Goal: Information Seeking & Learning: Learn about a topic

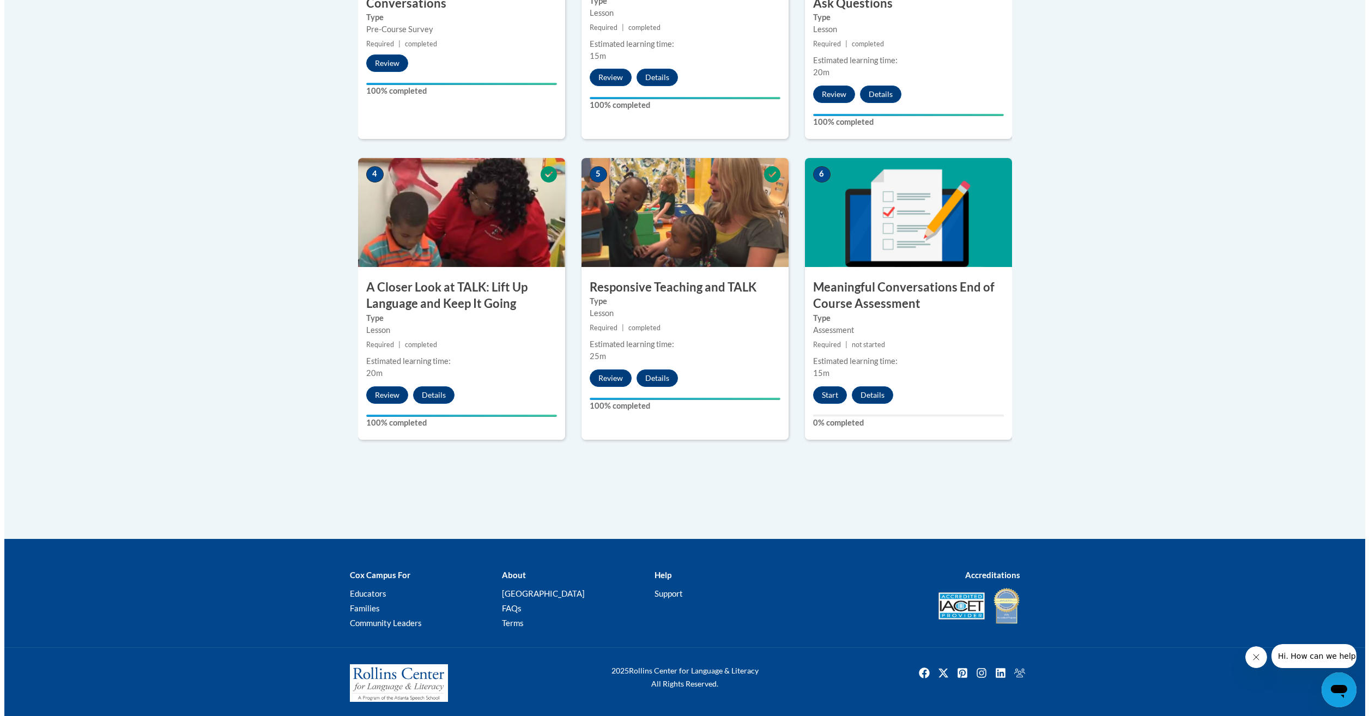
scroll to position [527, 0]
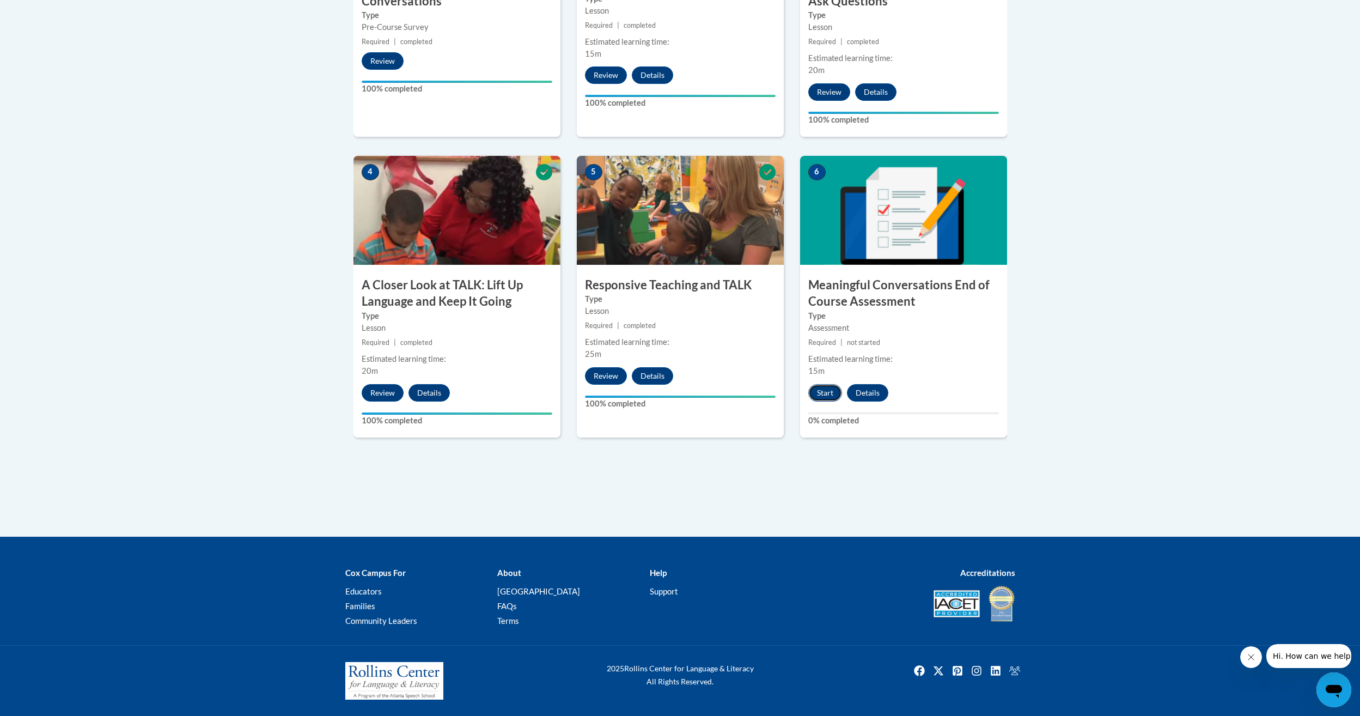
click at [827, 394] on button "Start" at bounding box center [826, 392] width 34 height 17
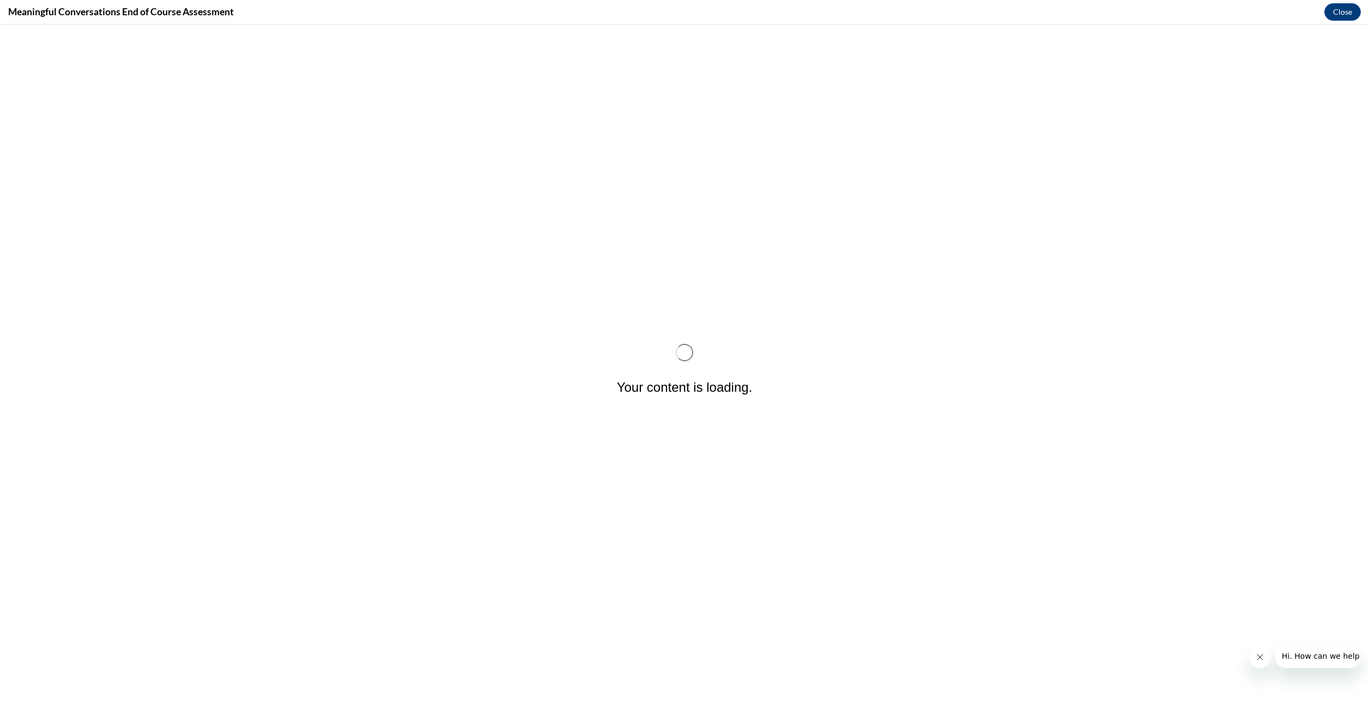
scroll to position [0, 0]
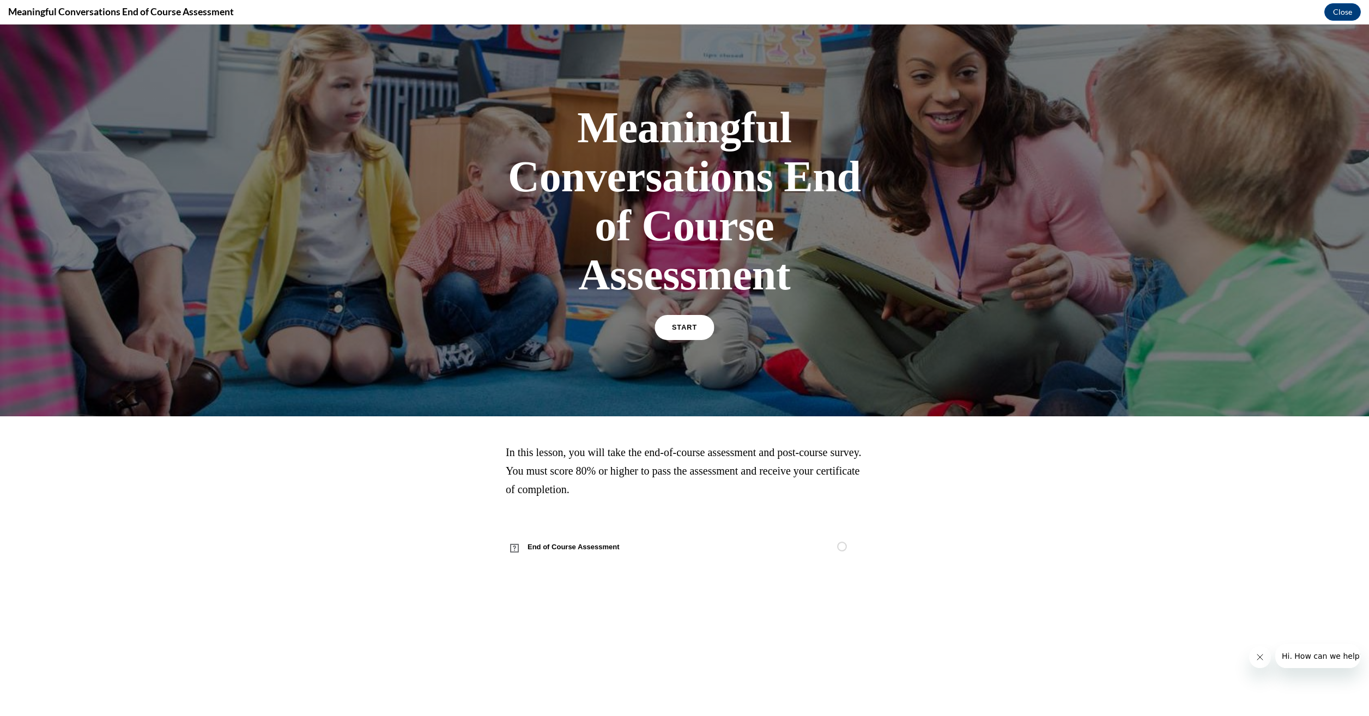
click at [685, 330] on span "START" at bounding box center [684, 328] width 25 height 8
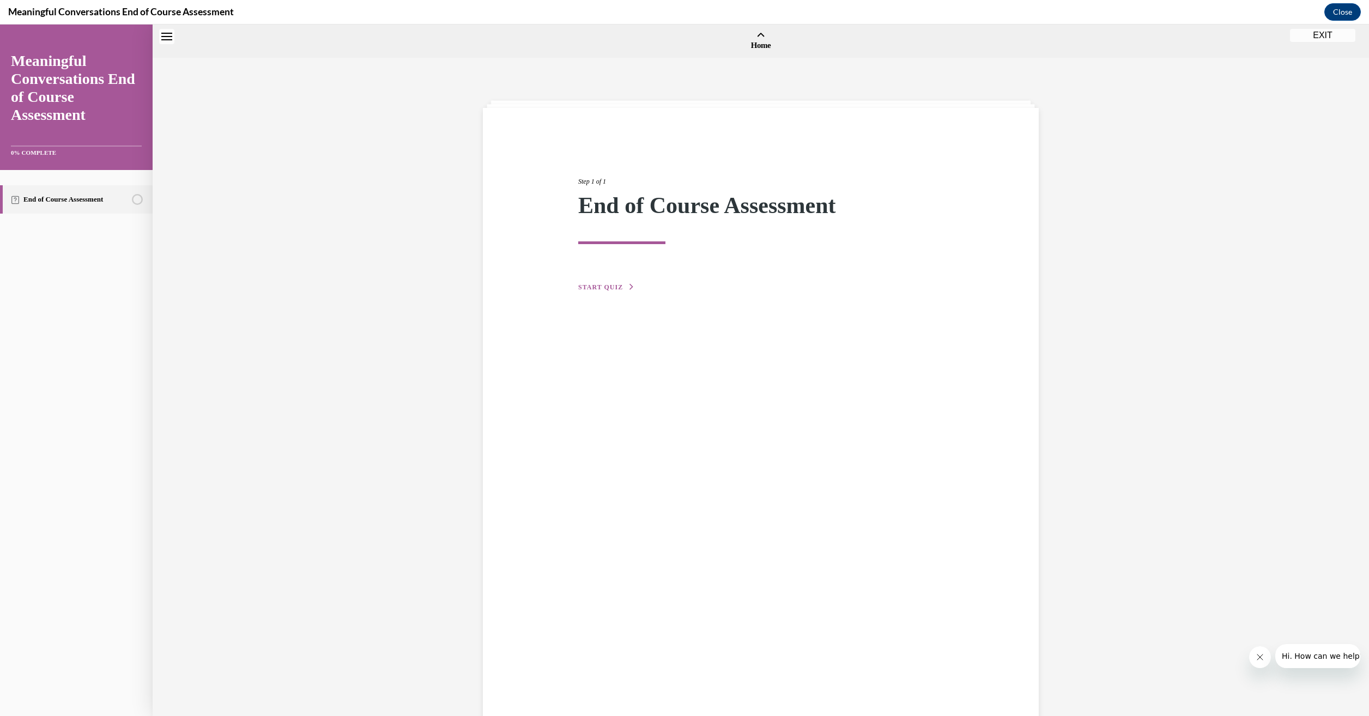
scroll to position [34, 0]
